Goal: Complete application form

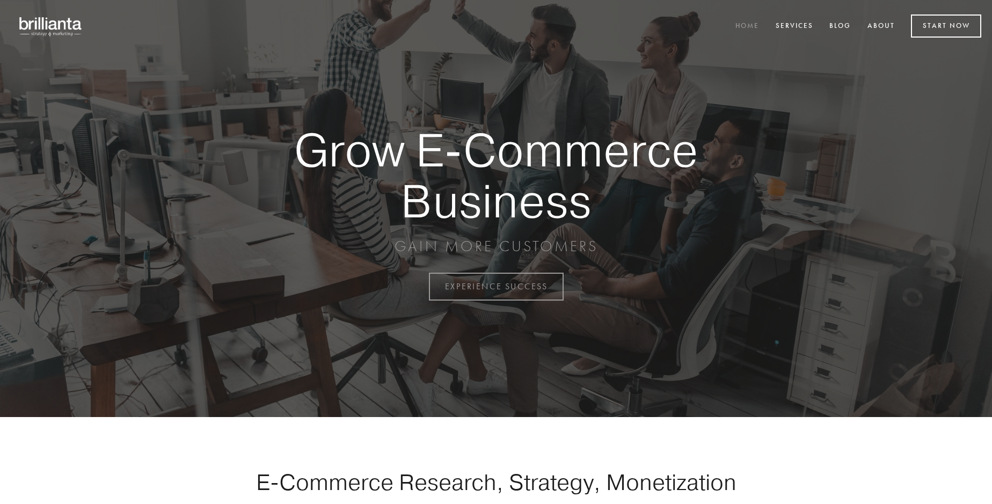
scroll to position [2814, 0]
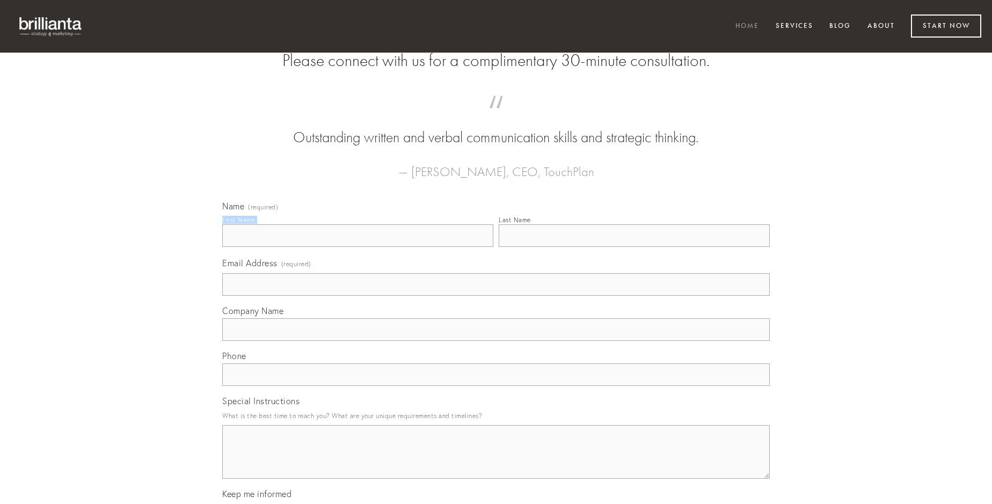
type input "[PERSON_NAME]"
click at [634, 247] on input "Last Name" at bounding box center [634, 235] width 271 height 23
type input "[PERSON_NAME]"
click at [496, 296] on input "Email Address (required)" at bounding box center [495, 284] width 547 height 23
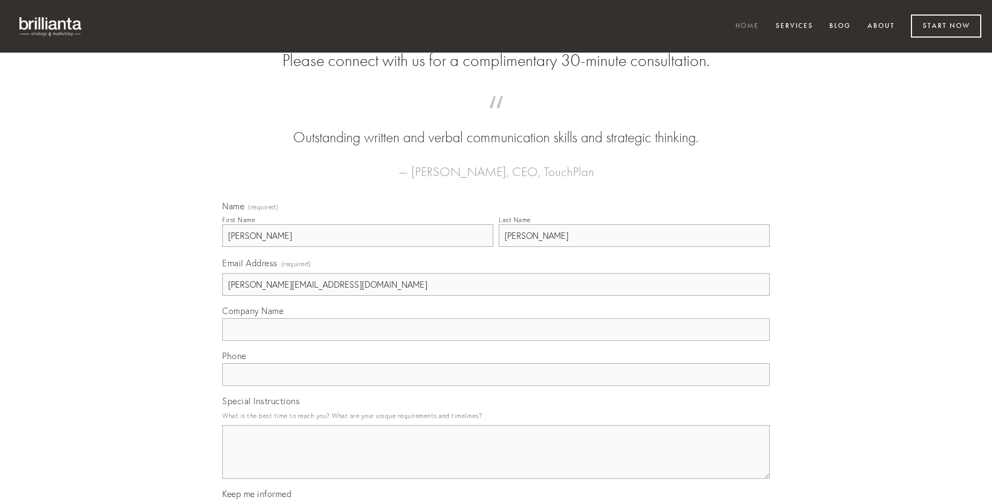
type input "[PERSON_NAME][EMAIL_ADDRESS][DOMAIN_NAME]"
click at [496, 341] on input "Company Name" at bounding box center [495, 329] width 547 height 23
type input "curtus"
click at [496, 386] on input "text" at bounding box center [495, 374] width 547 height 23
click at [496, 462] on textarea "Special Instructions" at bounding box center [495, 452] width 547 height 54
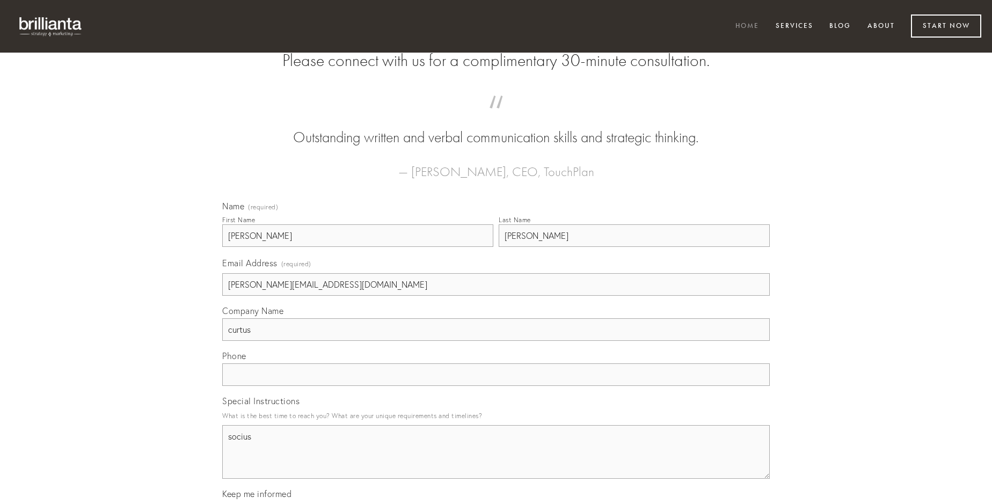
type textarea "socius"
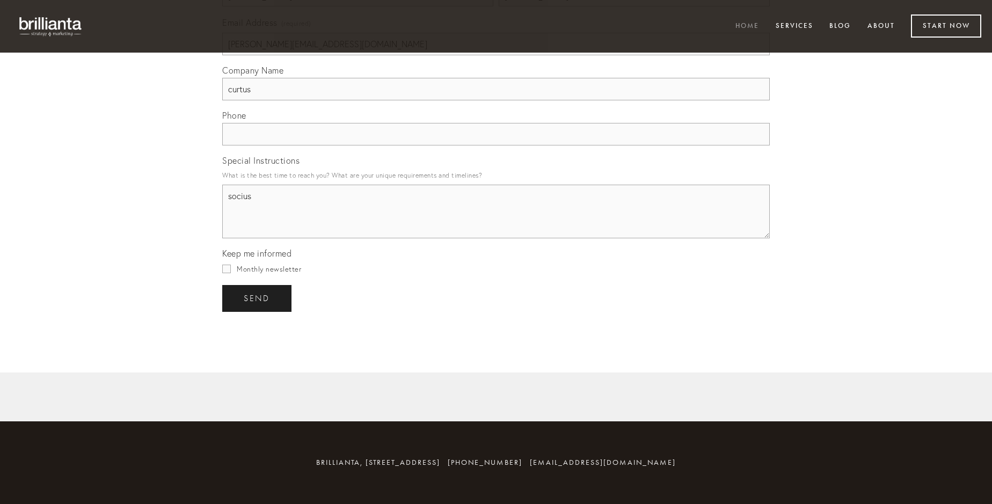
click at [258, 298] on span "send" at bounding box center [257, 299] width 26 height 10
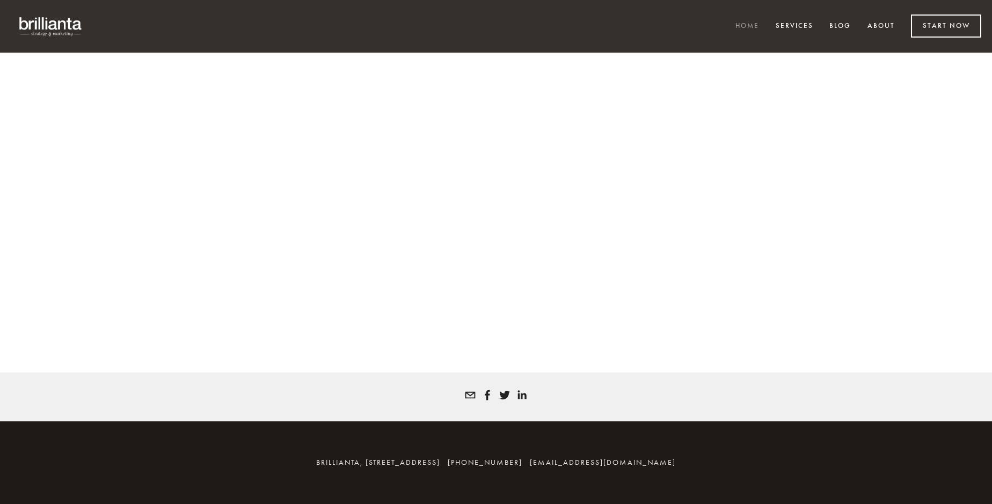
scroll to position [2799, 0]
